Goal: Check status: Check status

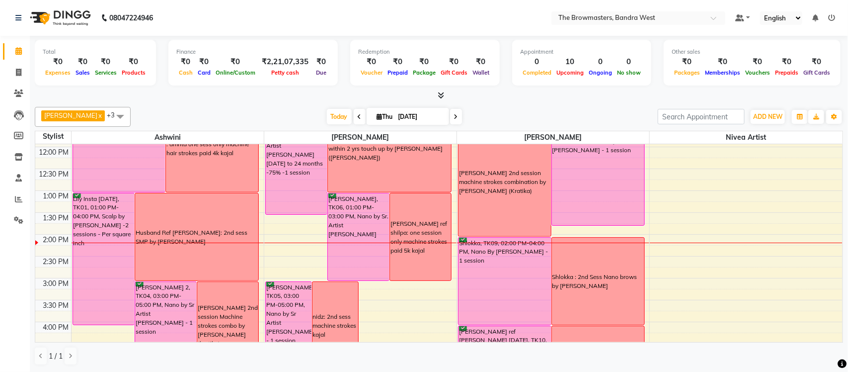
scroll to position [377, 0]
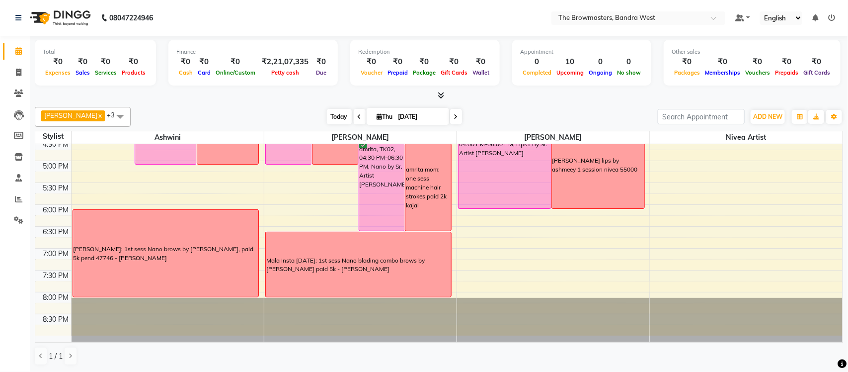
click at [337, 109] on span "Today" at bounding box center [339, 116] width 25 height 15
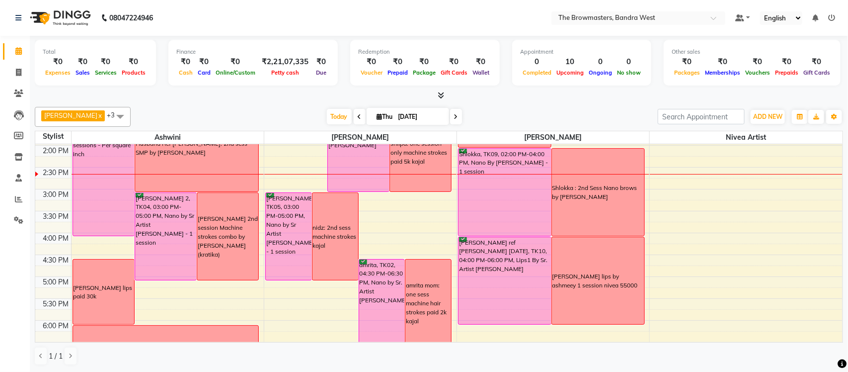
scroll to position [262, 0]
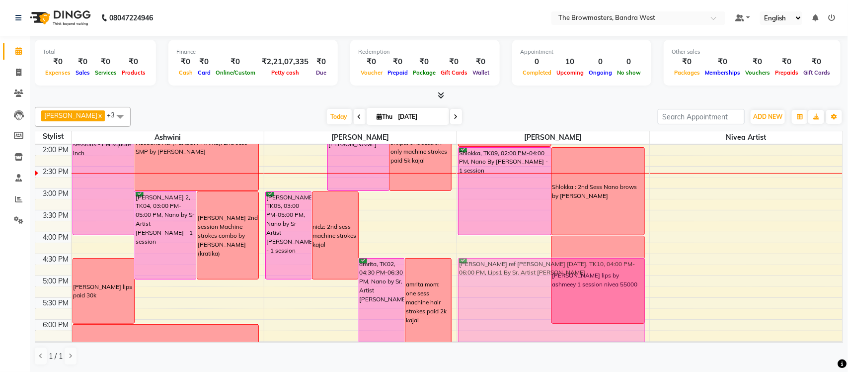
drag, startPoint x: 526, startPoint y: 266, endPoint x: 516, endPoint y: 286, distance: 22.0
click at [516, 286] on div "[PERSON_NAME] 2nd session machine strokes combination by [PERSON_NAME] ([PERSON…" at bounding box center [553, 166] width 192 height 568
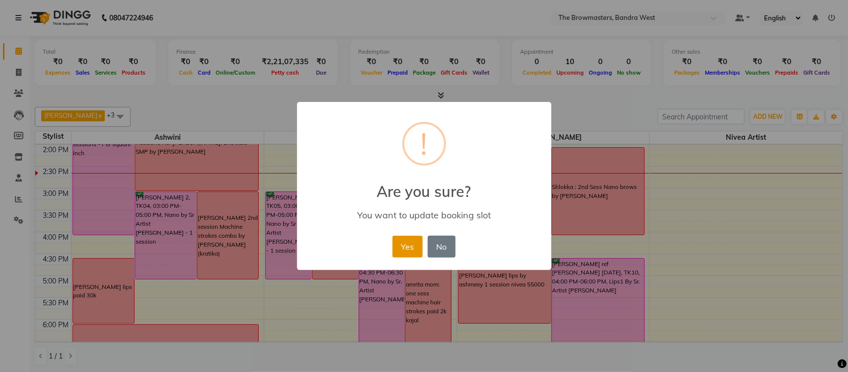
click at [409, 239] on button "Yes" at bounding box center [407, 246] width 30 height 22
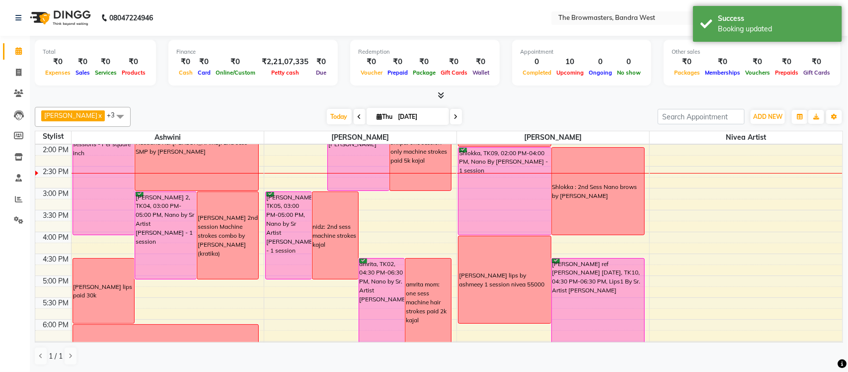
drag, startPoint x: 508, startPoint y: 288, endPoint x: 512, endPoint y: 309, distance: 22.3
drag, startPoint x: 511, startPoint y: 298, endPoint x: 516, endPoint y: 327, distance: 29.8
click at [516, 327] on div "8:00 AM 8:30 AM 9:00 AM 9:30 AM 10:00 AM 10:30 AM 11:00 AM 11:30 AM 12:00 PM 12…" at bounding box center [438, 166] width 807 height 568
click at [512, 300] on div "[PERSON_NAME] lips by ashmeey 1 session nivea 55000" at bounding box center [504, 279] width 92 height 87
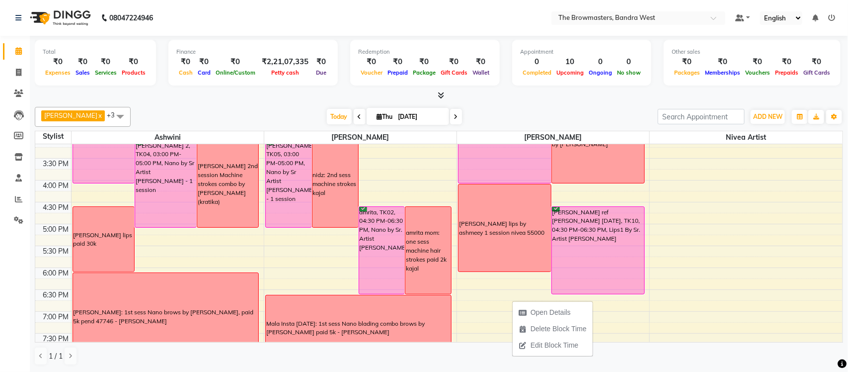
scroll to position [377, 0]
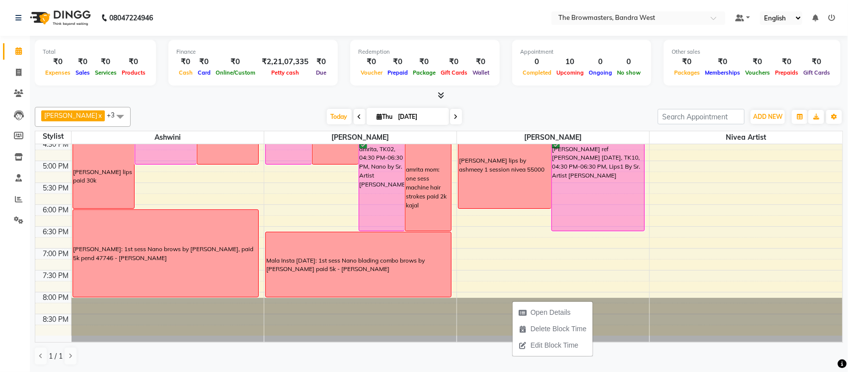
click at [459, 117] on span at bounding box center [456, 116] width 12 height 15
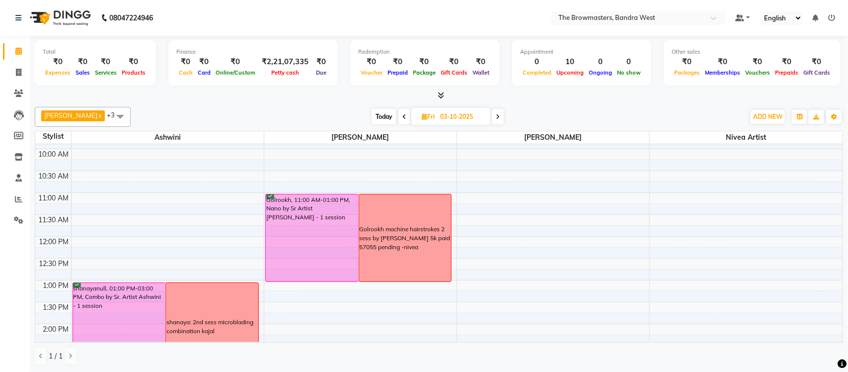
scroll to position [64, 0]
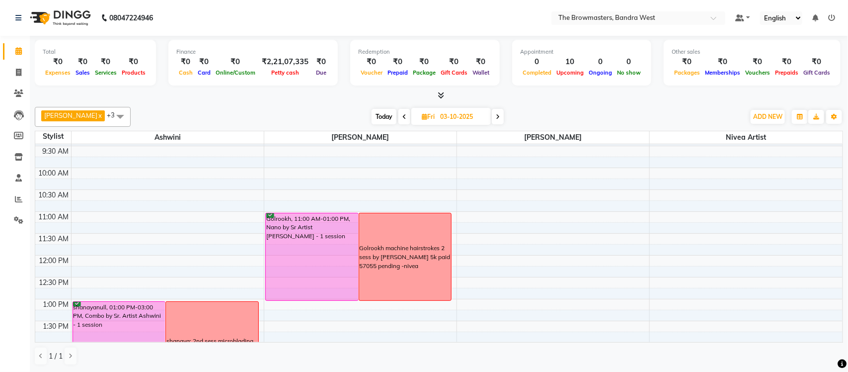
click at [503, 116] on span at bounding box center [498, 116] width 12 height 15
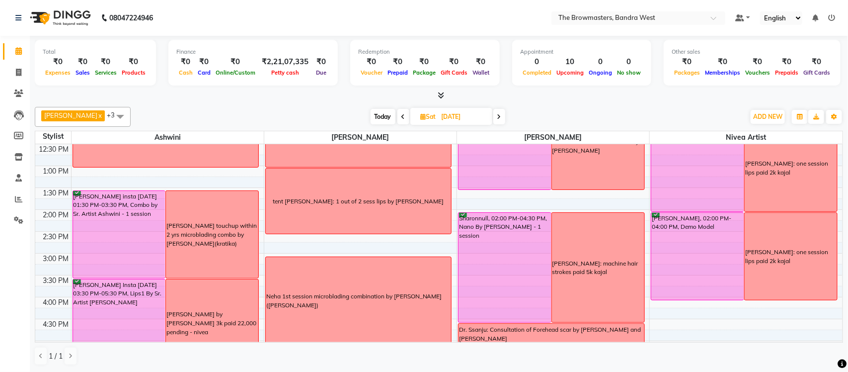
scroll to position [0, 0]
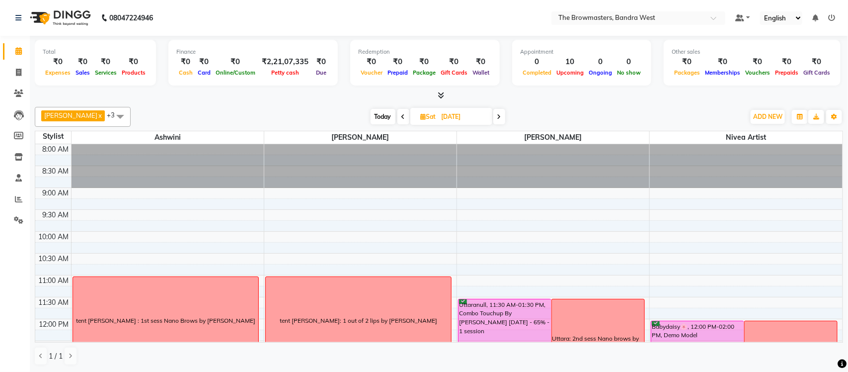
click at [382, 117] on span "Today" at bounding box center [383, 116] width 25 height 15
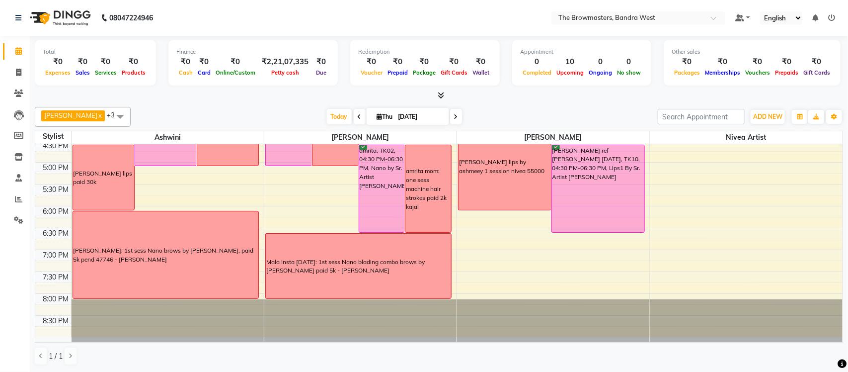
scroll to position [377, 0]
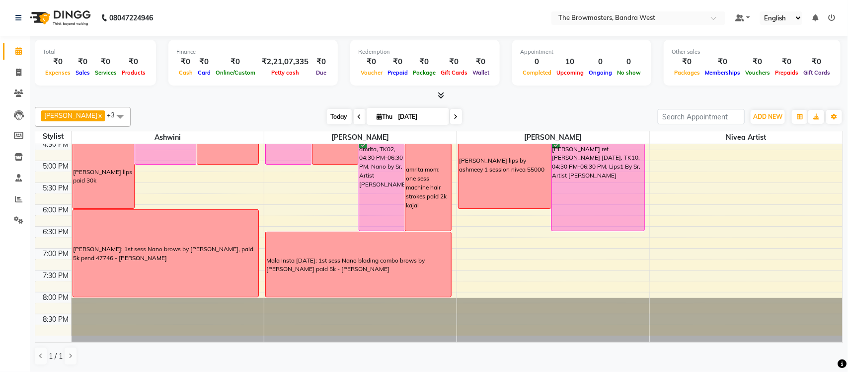
click at [332, 120] on span "Today" at bounding box center [339, 116] width 25 height 15
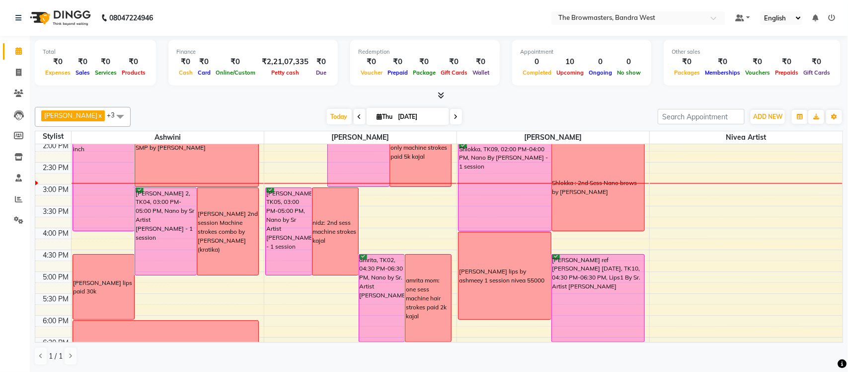
click at [455, 116] on icon at bounding box center [456, 117] width 4 height 6
type input "03-10-2025"
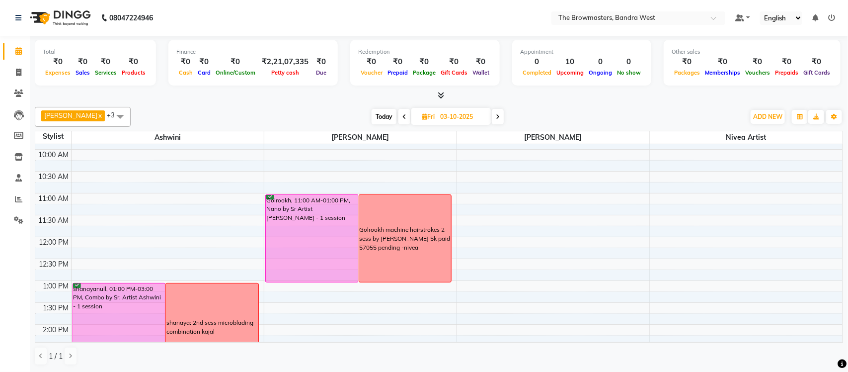
scroll to position [87, 0]
